Goal: Task Accomplishment & Management: Use online tool/utility

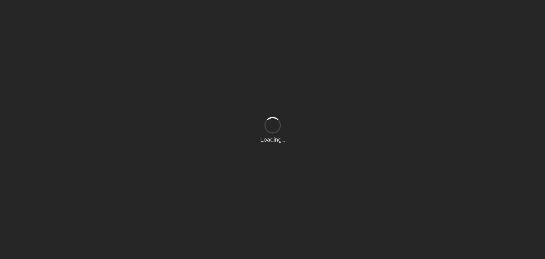
click at [85, 109] on div "Loading..." at bounding box center [272, 129] width 545 height 259
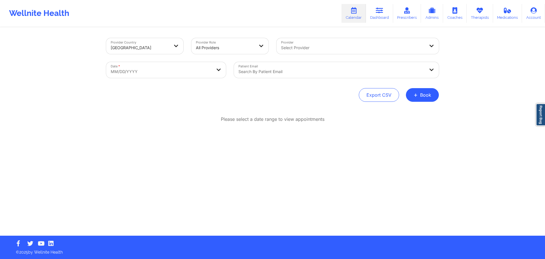
drag, startPoint x: 216, startPoint y: 104, endPoint x: 216, endPoint y: 101, distance: 2.9
click at [216, 102] on div "Provider Country [GEOGRAPHIC_DATA] Provider Role All Providers Provider Select …" at bounding box center [272, 132] width 341 height 208
click at [428, 93] on button "+ Book" at bounding box center [422, 95] width 33 height 14
click at [393, 112] on button "Therapy Session" at bounding box center [412, 112] width 43 height 9
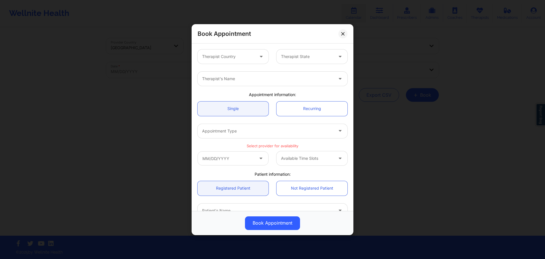
click at [235, 53] on div "Therapist Country" at bounding box center [226, 56] width 57 height 14
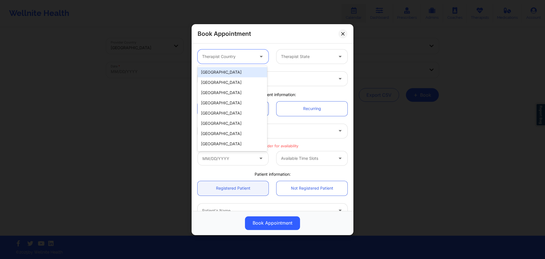
click at [237, 74] on div "[GEOGRAPHIC_DATA]" at bounding box center [233, 72] width 70 height 10
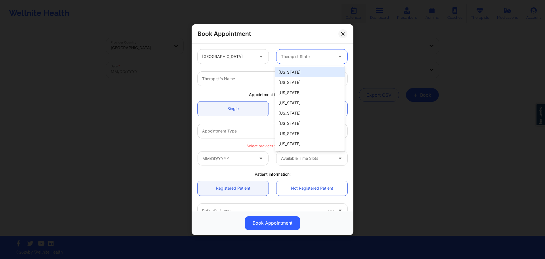
click at [304, 53] on div "Therapist State" at bounding box center [305, 56] width 57 height 14
click at [295, 80] on div "[US_STATE]" at bounding box center [310, 82] width 70 height 10
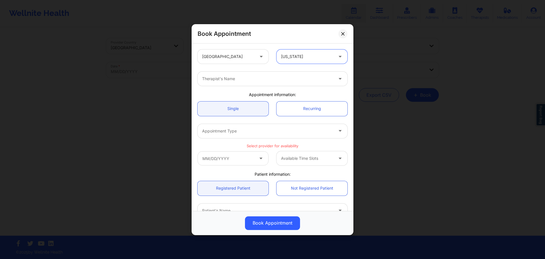
click at [274, 83] on div "Therapist's Name" at bounding box center [266, 79] width 136 height 14
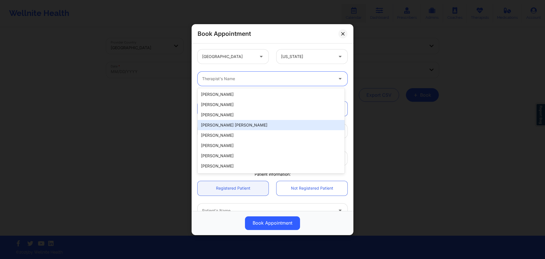
click at [265, 122] on div "[PERSON_NAME] [PERSON_NAME]" at bounding box center [271, 125] width 147 height 10
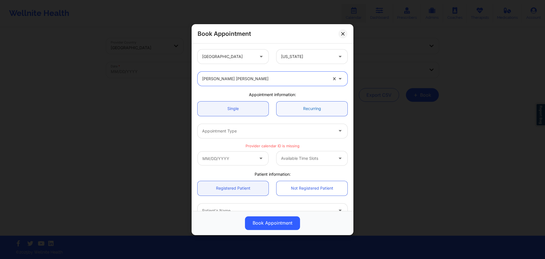
click at [295, 109] on link "Recurring" at bounding box center [312, 108] width 71 height 14
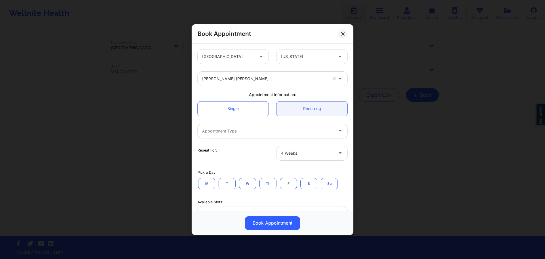
click at [262, 127] on div at bounding box center [267, 130] width 131 height 7
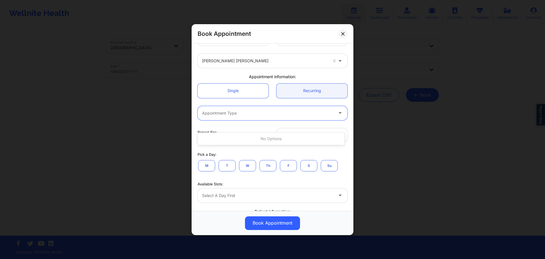
scroll to position [57, 0]
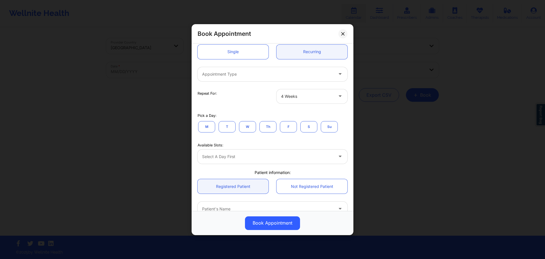
click at [271, 64] on div "Appointment Type" at bounding box center [273, 74] width 158 height 22
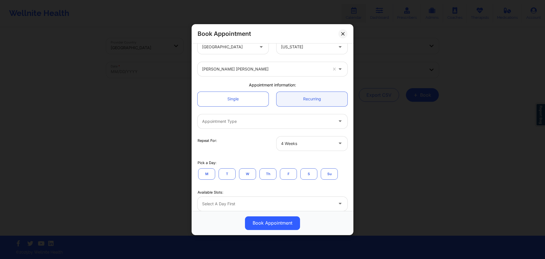
scroll to position [0, 0]
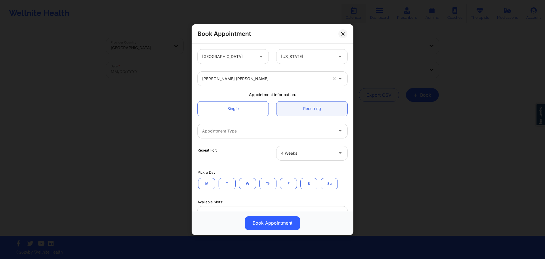
click at [287, 79] on div at bounding box center [265, 78] width 126 height 7
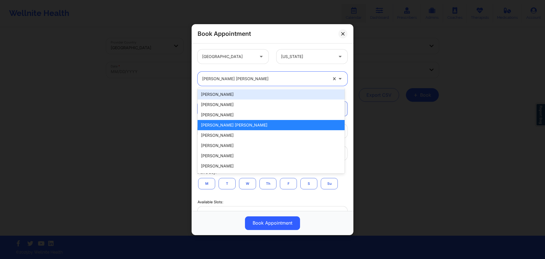
click at [318, 57] on div at bounding box center [307, 56] width 52 height 7
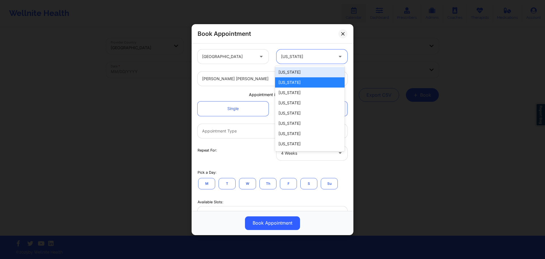
click at [295, 79] on div "[US_STATE]" at bounding box center [310, 82] width 70 height 10
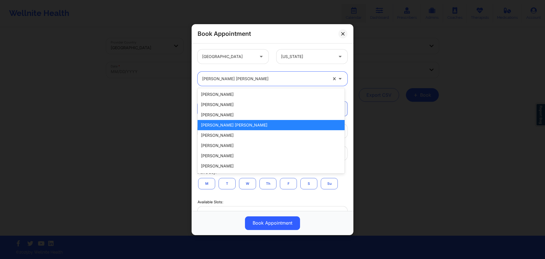
click at [255, 80] on div at bounding box center [265, 78] width 126 height 7
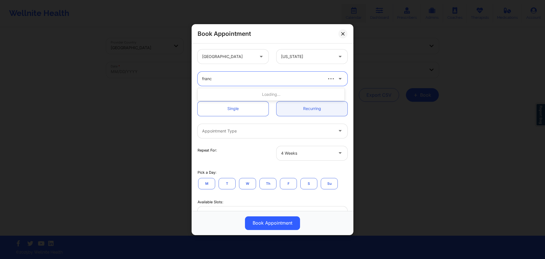
type input "franch"
click at [221, 96] on div "[PERSON_NAME]" at bounding box center [271, 94] width 147 height 10
click at [313, 109] on link "Recurring" at bounding box center [312, 108] width 71 height 14
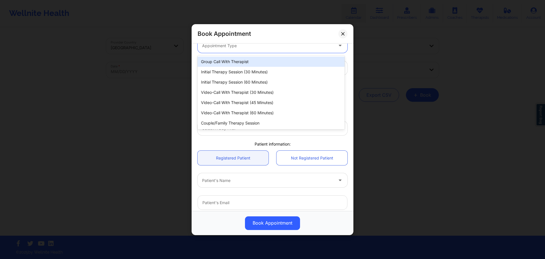
click at [290, 51] on div "Appointment Type" at bounding box center [266, 45] width 136 height 14
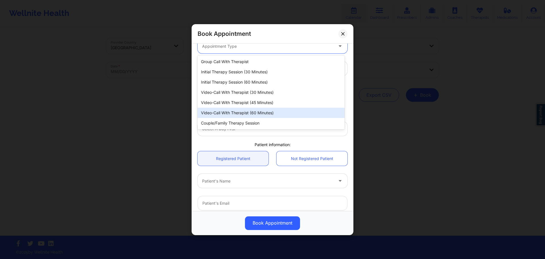
click at [281, 112] on div "Video-Call with Therapist (60 minutes)" at bounding box center [271, 113] width 147 height 10
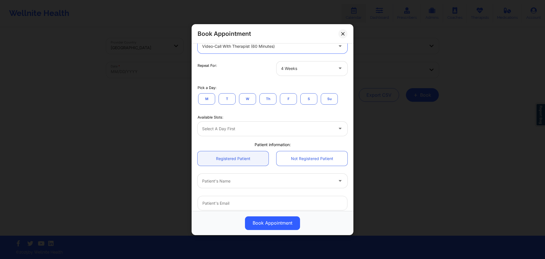
click at [223, 100] on button "T" at bounding box center [227, 98] width 17 height 11
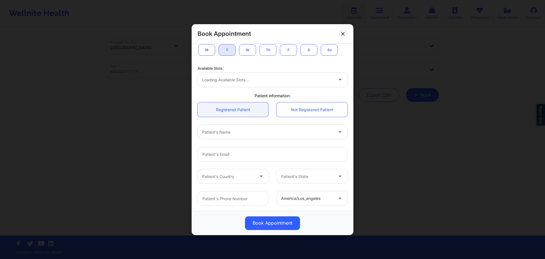
scroll to position [134, 0]
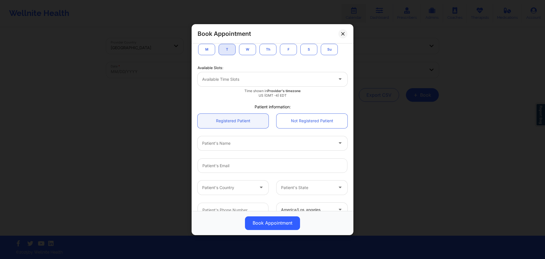
click at [282, 79] on div at bounding box center [267, 79] width 131 height 7
click at [272, 63] on div "Available Slots: Available Time Slots Time shown in Provider's timezone US (GMT…" at bounding box center [273, 80] width 158 height 35
click at [287, 78] on div at bounding box center [267, 79] width 131 height 7
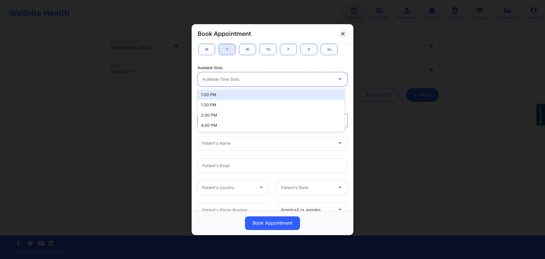
click at [260, 64] on div "Available Slots: 4 results available. Use Up and Down to choose options, press …" at bounding box center [273, 80] width 158 height 35
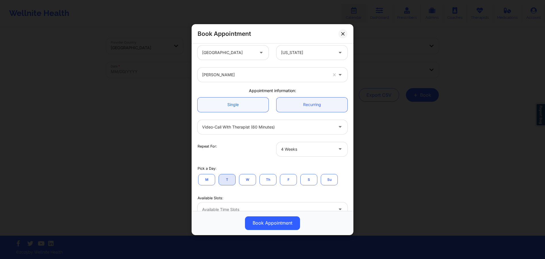
scroll to position [0, 0]
